Goal: Task Accomplishment & Management: Use online tool/utility

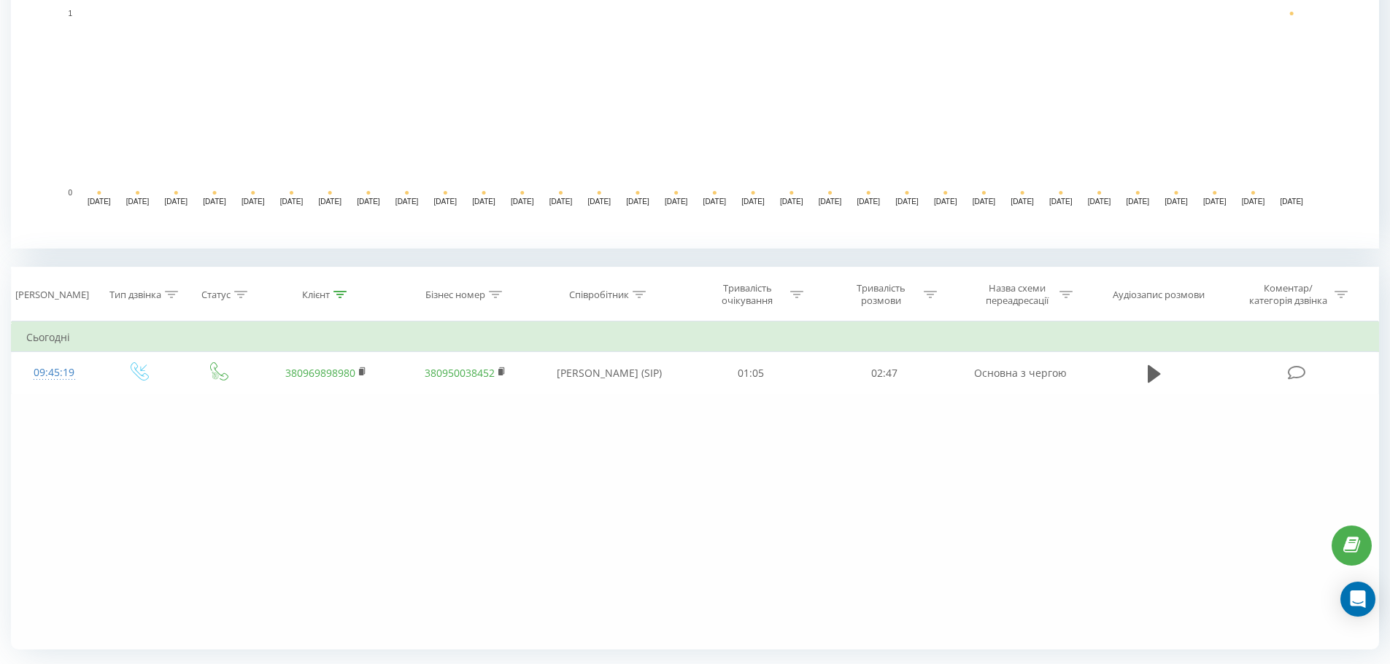
scroll to position [365, 0]
click at [328, 294] on div "Клієнт" at bounding box center [316, 293] width 28 height 12
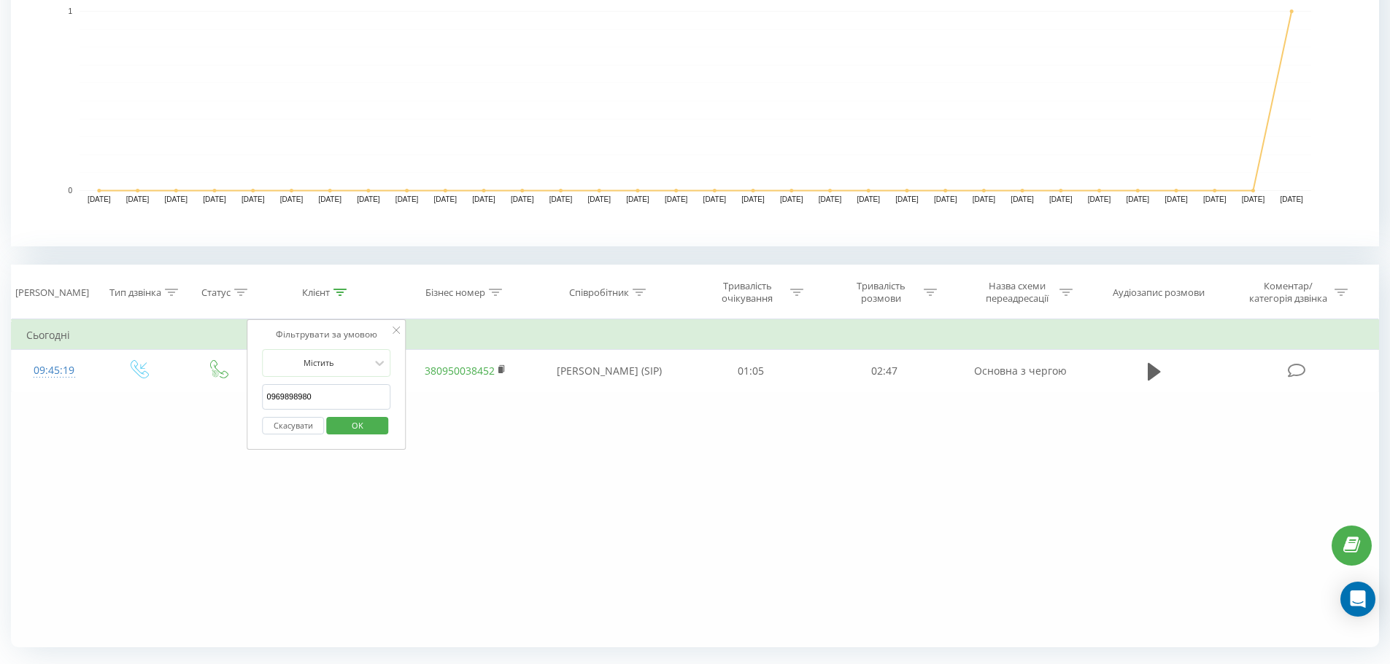
drag, startPoint x: 333, startPoint y: 391, endPoint x: 31, endPoint y: 428, distance: 303.5
click at [33, 427] on div "Фільтрувати за умовою Дорівнює Введіть значення Скасувати OK Фільтрувати за умо…" at bounding box center [695, 483] width 1368 height 328
click at [342, 428] on span "OK" at bounding box center [357, 425] width 41 height 23
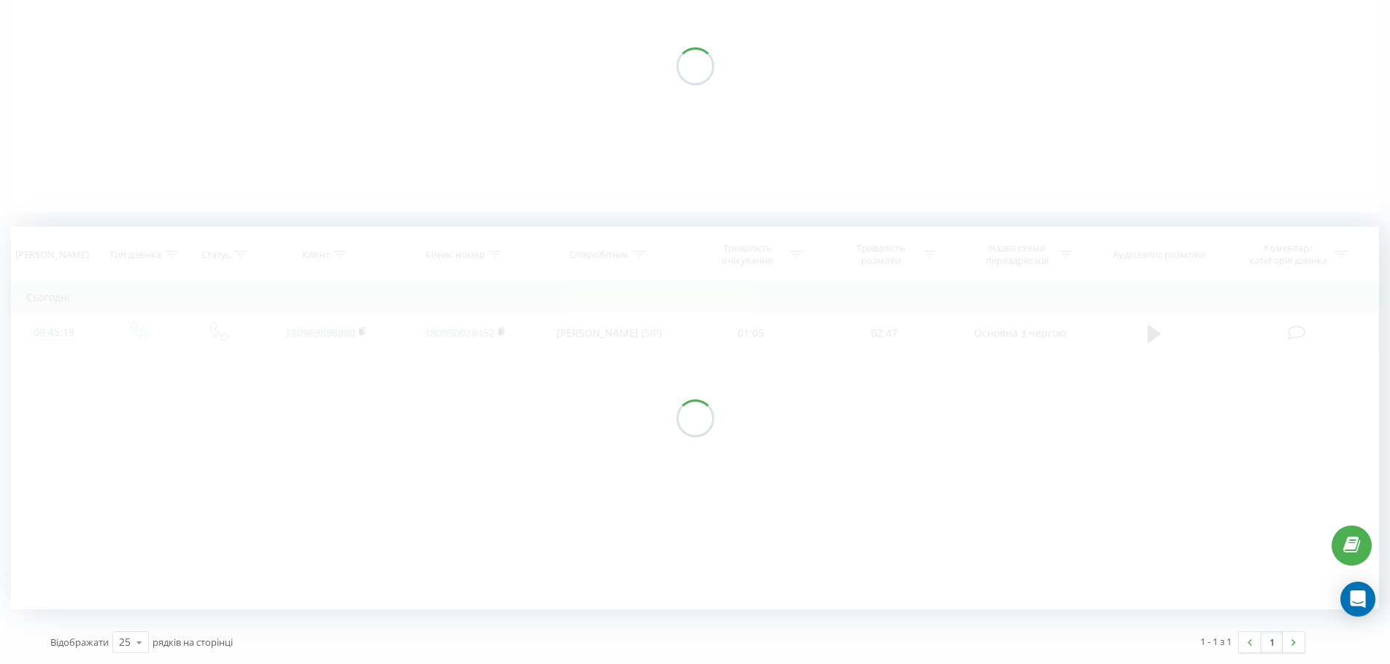
scroll to position [198, 0]
